Goal: Task Accomplishment & Management: Manage account settings

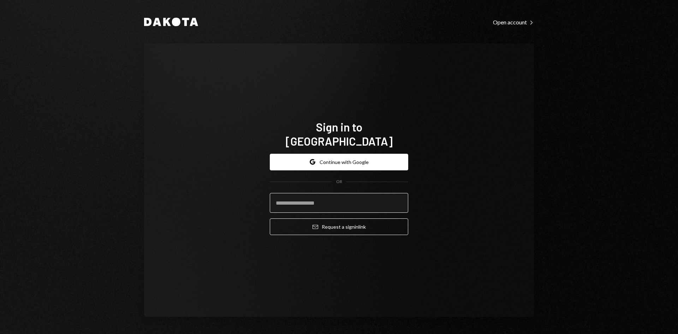
click at [358, 198] on input "email" at bounding box center [339, 203] width 138 height 20
click at [0, 333] on com-1password-button at bounding box center [0, 334] width 0 height 0
type input "**********"
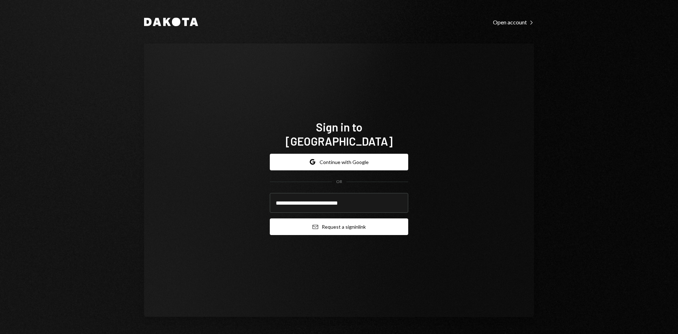
click at [343, 221] on button "Email Request a sign in link" at bounding box center [339, 226] width 138 height 17
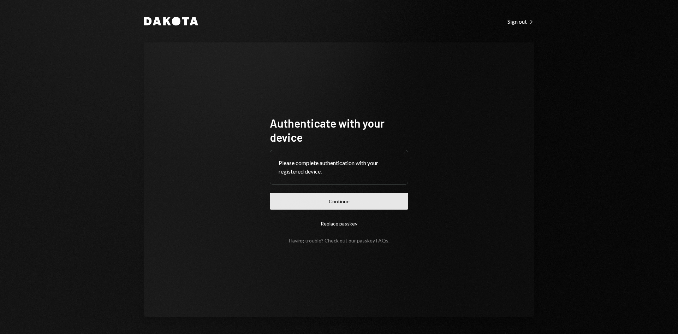
click at [367, 202] on button "Continue" at bounding box center [339, 201] width 138 height 17
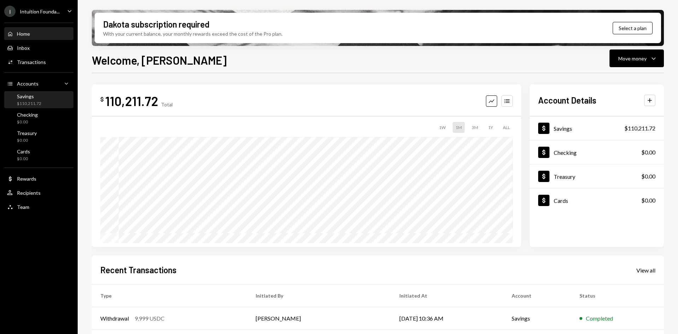
click at [36, 101] on div "$110,211.72" at bounding box center [29, 104] width 24 height 6
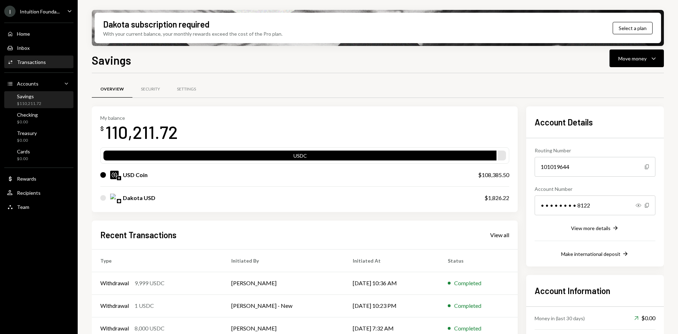
click at [36, 65] on div "Transactions" at bounding box center [31, 62] width 29 height 6
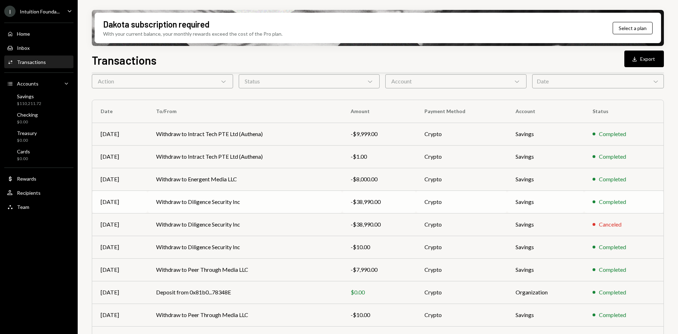
scroll to position [68, 0]
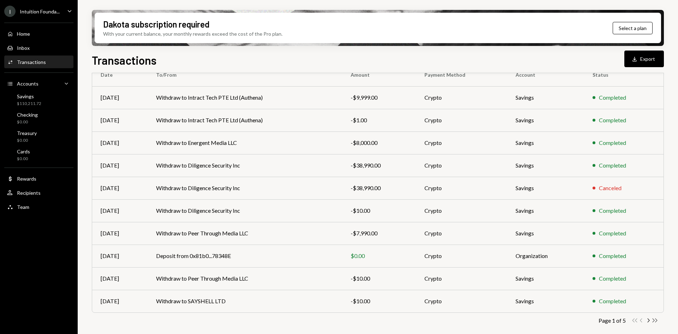
click at [654, 321] on icon "Double Arrow Right" at bounding box center [654, 320] width 7 height 7
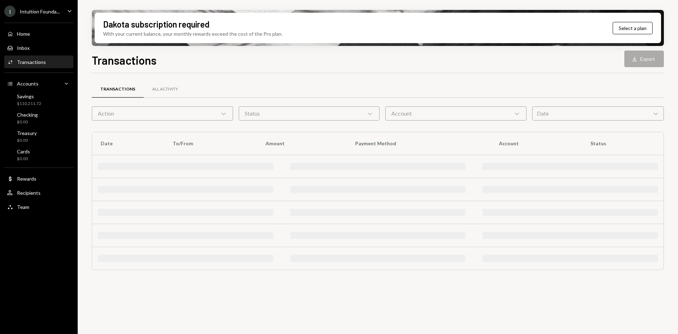
scroll to position [0, 0]
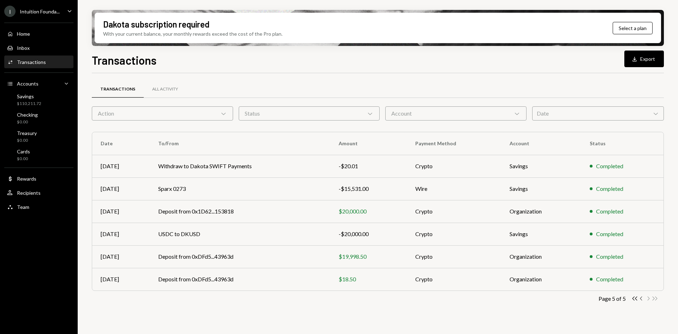
click at [642, 298] on icon "Chevron Left" at bounding box center [641, 298] width 7 height 7
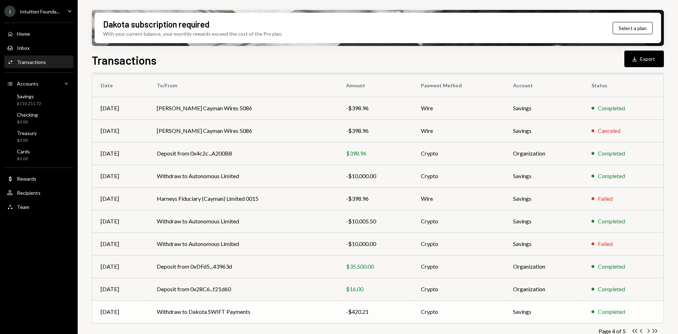
scroll to position [68, 0]
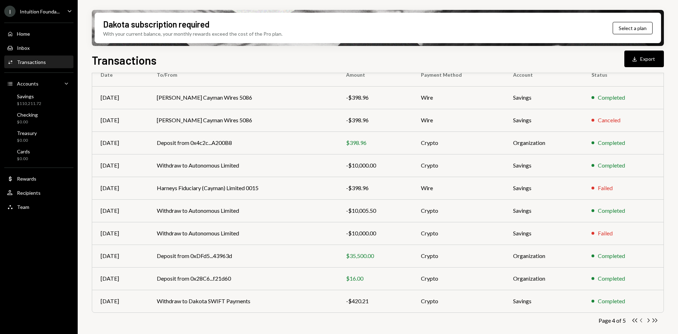
click at [641, 321] on icon "button" at bounding box center [641, 320] width 2 height 4
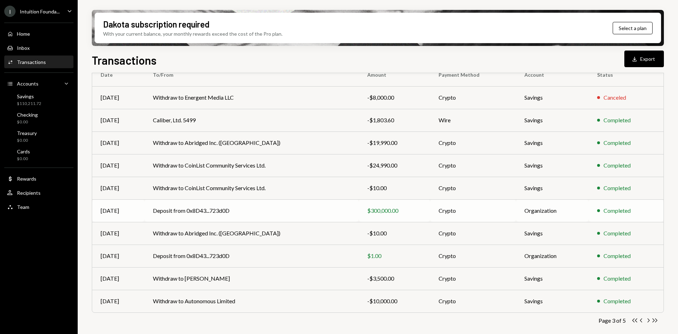
click at [219, 210] on td "Deposit from 0x8D43...723d0D" at bounding box center [251, 210] width 214 height 23
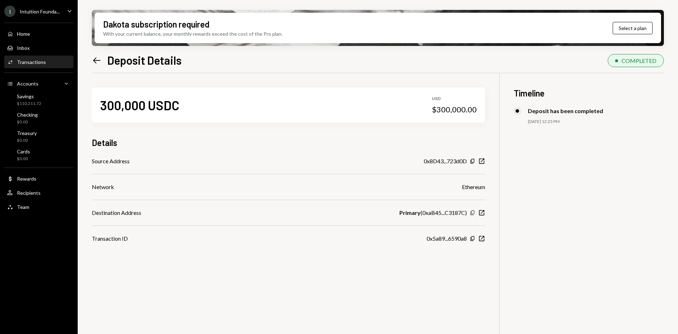
click at [470, 213] on icon "Copy" at bounding box center [472, 213] width 6 height 6
click at [473, 213] on icon "Copy" at bounding box center [472, 213] width 6 height 6
